Goal: Find specific page/section: Find specific page/section

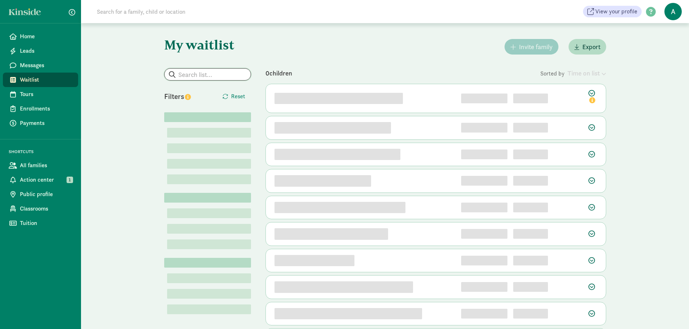
click at [200, 77] on input "search" at bounding box center [208, 75] width 86 height 12
paste input "[EMAIL_ADDRESS][DOMAIN_NAME]"
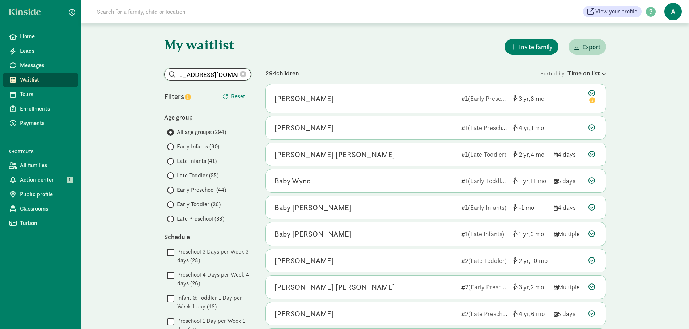
type input "[EMAIL_ADDRESS][DOMAIN_NAME]"
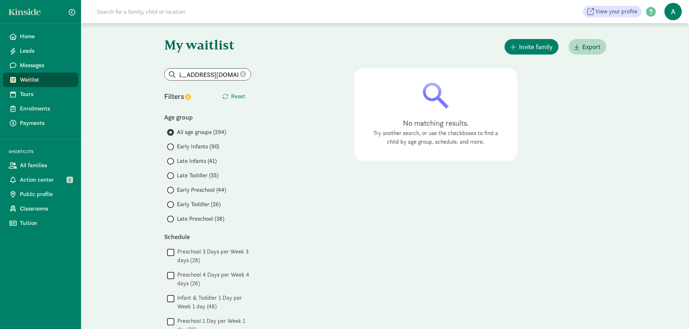
scroll to position [0, 0]
click at [240, 75] on icon at bounding box center [243, 74] width 7 height 7
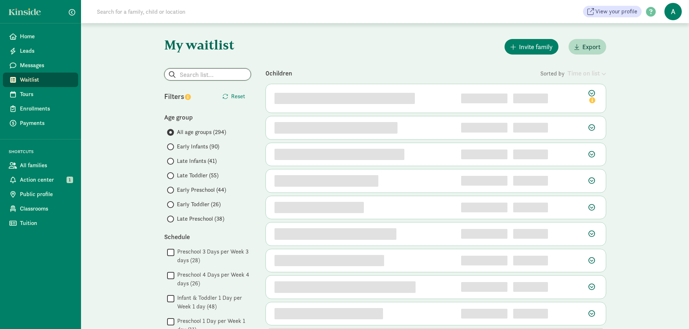
click at [207, 76] on input "search" at bounding box center [208, 75] width 86 height 12
type input "paloma"
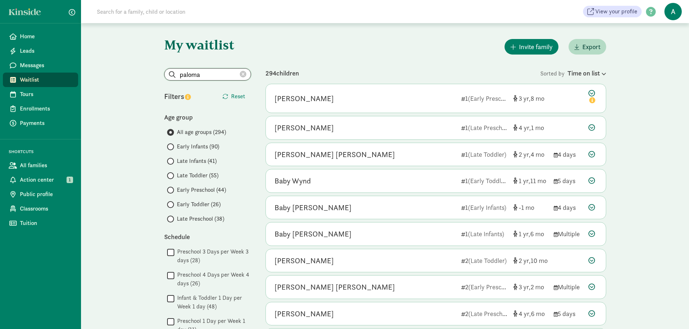
click at [209, 74] on input "paloma" at bounding box center [208, 75] width 86 height 12
click at [217, 74] on input "paloma" at bounding box center [208, 75] width 86 height 12
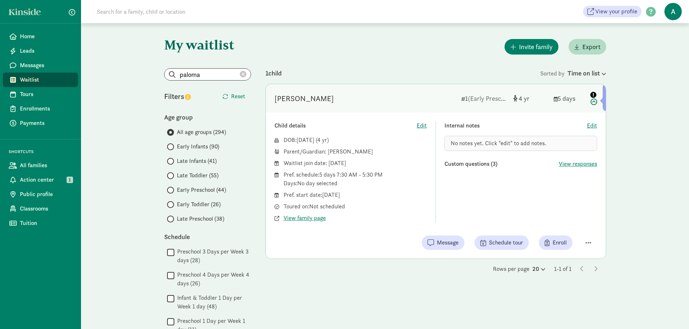
click at [592, 96] on icon "info" at bounding box center [593, 95] width 6 height 6
click at [606, 97] on div "[PERSON_NAME] 1 (Early Preschool) 4 5 days Child details Edit DOB: [DATE] ( 4 )…" at bounding box center [435, 171] width 341 height 175
click at [602, 100] on div "[PERSON_NAME] 1 (Early Preschool) 4 5 days" at bounding box center [436, 98] width 340 height 29
click at [585, 241] on button "button" at bounding box center [588, 243] width 17 height 12
click at [585, 241] on span "button" at bounding box center [588, 243] width 6 height 7
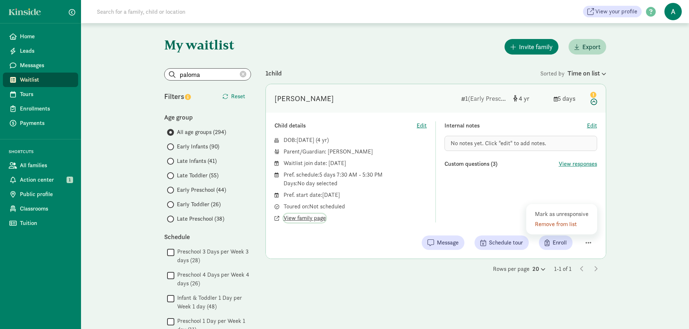
click at [309, 214] on span "View family page" at bounding box center [304, 218] width 42 height 9
click at [240, 75] on icon at bounding box center [243, 74] width 7 height 7
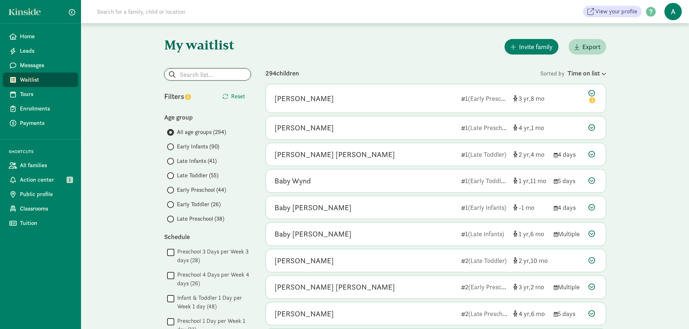
click at [209, 75] on input "search" at bounding box center [208, 75] width 86 height 12
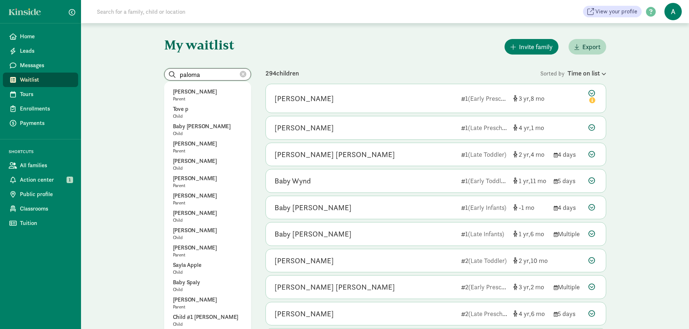
type input "paloma"
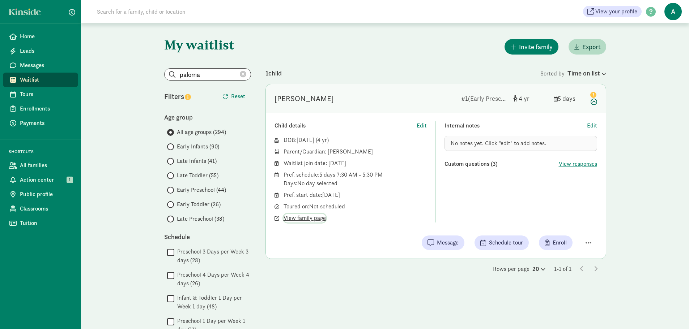
click at [314, 221] on span "View family page" at bounding box center [304, 218] width 42 height 9
click at [240, 76] on icon at bounding box center [243, 74] width 7 height 7
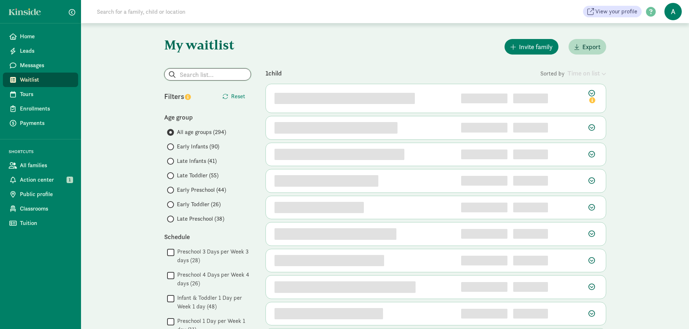
click at [199, 75] on input "search" at bounding box center [208, 75] width 86 height 12
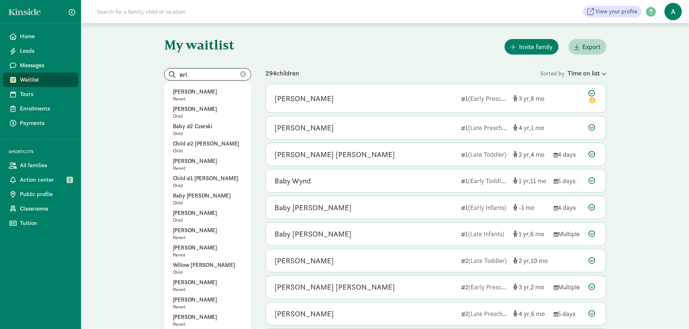
drag, startPoint x: 212, startPoint y: 73, endPoint x: 153, endPoint y: 79, distance: 58.9
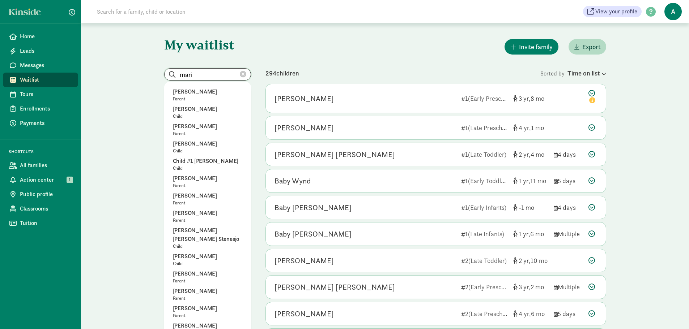
type input "mari"
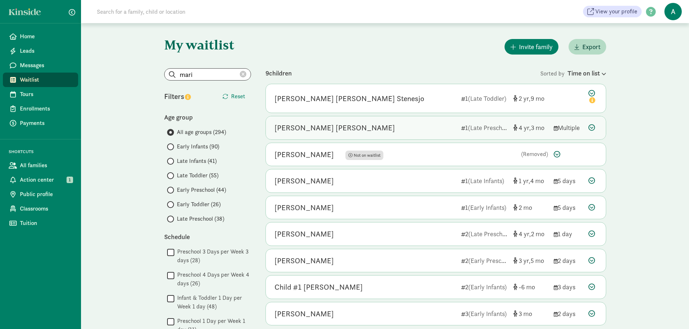
click at [588, 125] on icon at bounding box center [591, 127] width 7 height 7
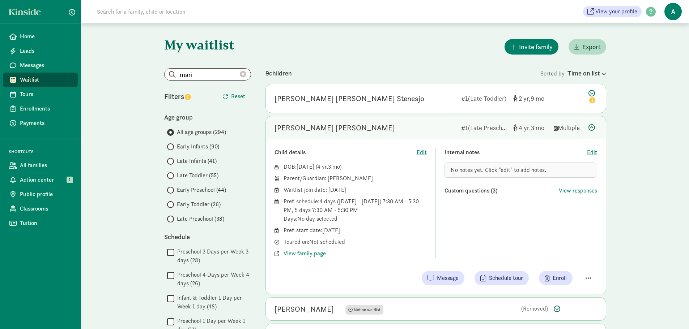
click at [324, 129] on div "[PERSON_NAME] [PERSON_NAME]" at bounding box center [334, 128] width 120 height 12
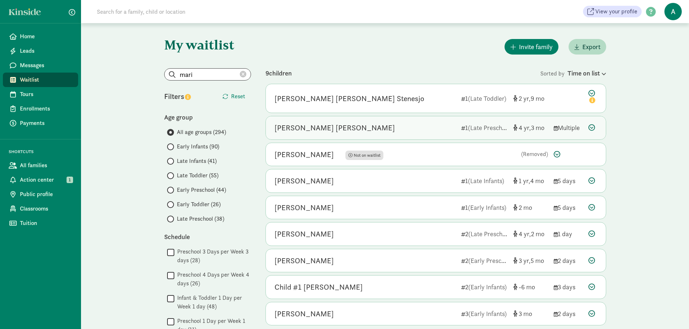
click at [323, 127] on div "[PERSON_NAME] [PERSON_NAME]" at bounding box center [334, 128] width 120 height 12
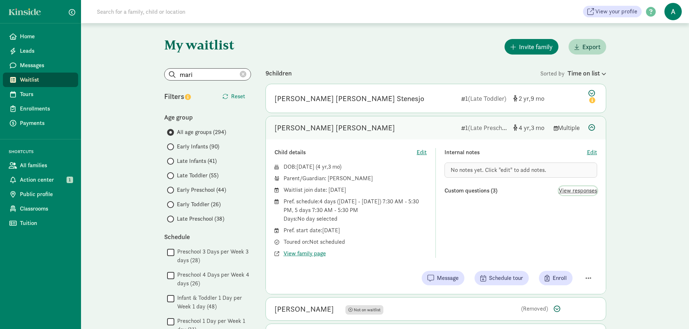
click at [575, 191] on span "View responses" at bounding box center [578, 191] width 38 height 9
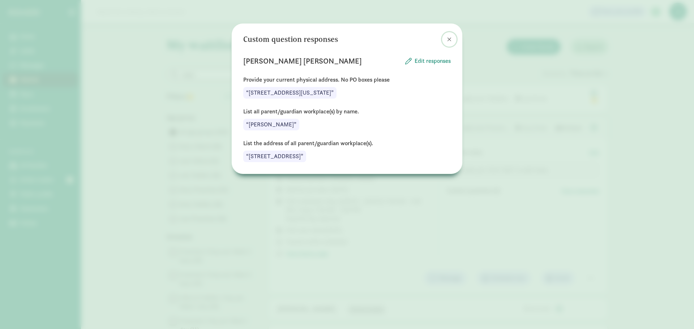
click at [451, 38] on span at bounding box center [449, 40] width 4 height 6
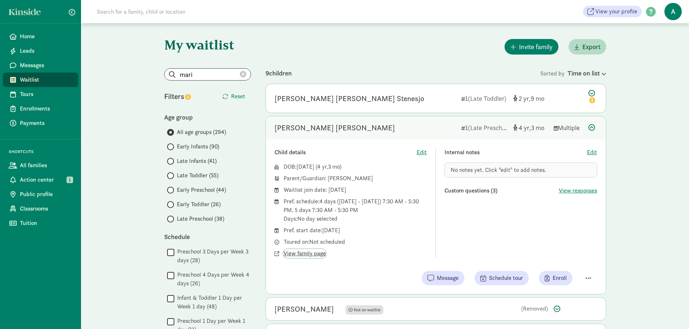
click at [304, 249] on span "View family page" at bounding box center [304, 253] width 42 height 9
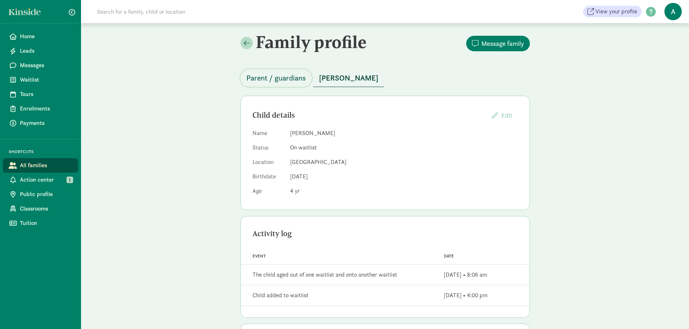
click at [278, 78] on span "Parent / guardians" at bounding box center [276, 78] width 60 height 12
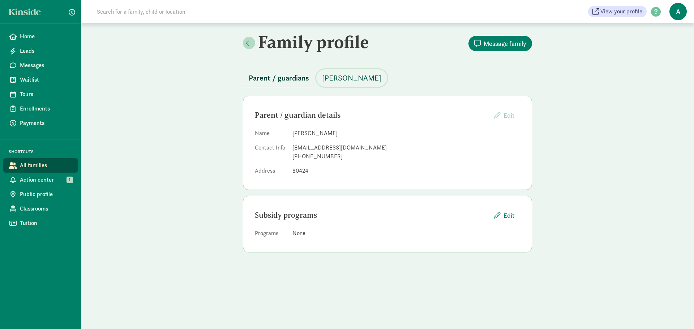
click at [355, 80] on span "[PERSON_NAME]" at bounding box center [351, 78] width 59 height 12
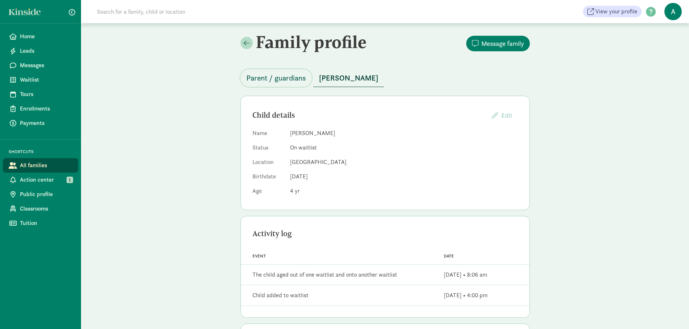
click at [268, 79] on span "Parent / guardians" at bounding box center [276, 78] width 60 height 12
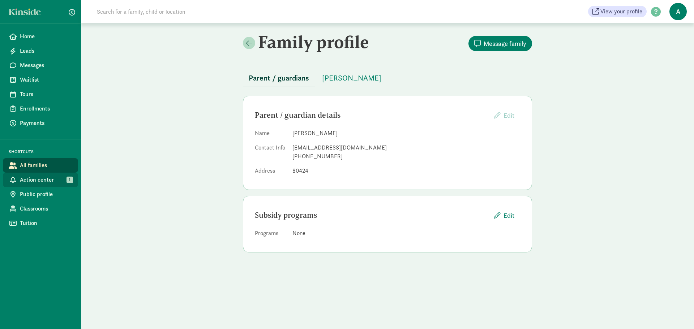
click at [40, 177] on span "Action center" at bounding box center [46, 180] width 52 height 9
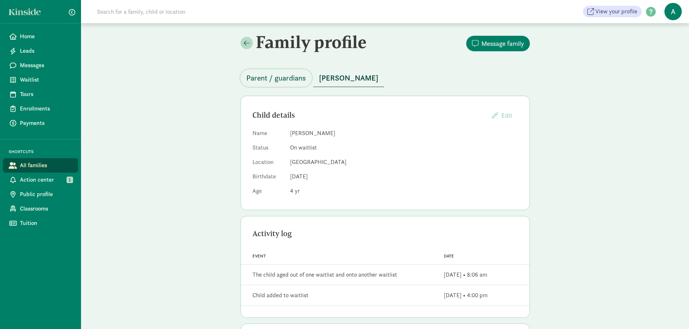
click at [291, 80] on span "Parent / guardians" at bounding box center [276, 78] width 60 height 12
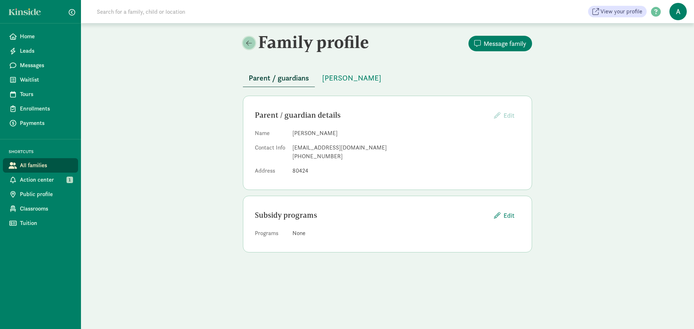
click at [245, 39] on link at bounding box center [249, 43] width 12 height 12
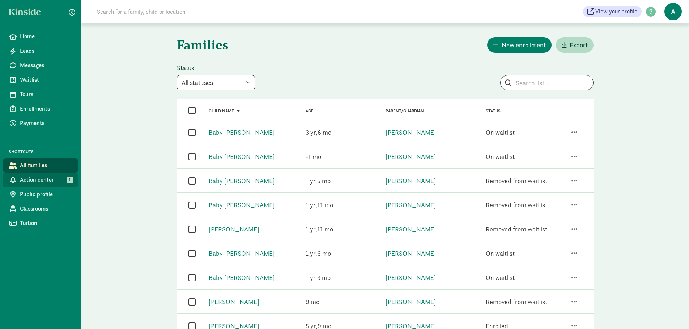
click at [48, 179] on span "Action center" at bounding box center [46, 180] width 52 height 9
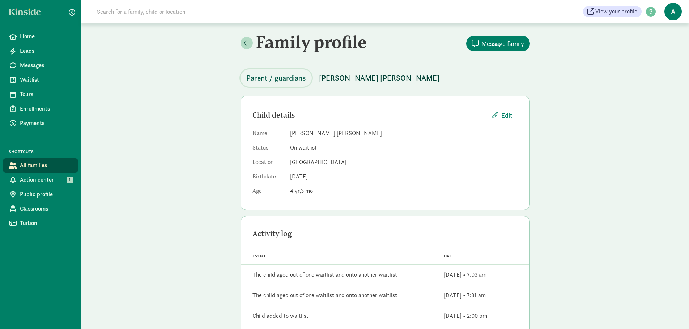
click at [294, 82] on span "Parent / guardians" at bounding box center [276, 78] width 60 height 12
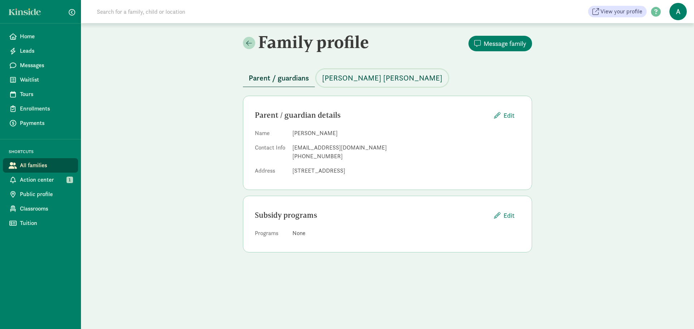
click at [369, 76] on span "Marilyn Natasha Arauz Briones" at bounding box center [382, 78] width 120 height 12
